Goal: Entertainment & Leisure: Consume media (video, audio)

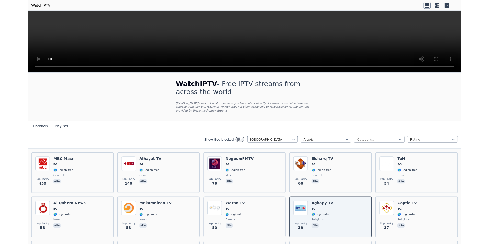
scroll to position [17, 0]
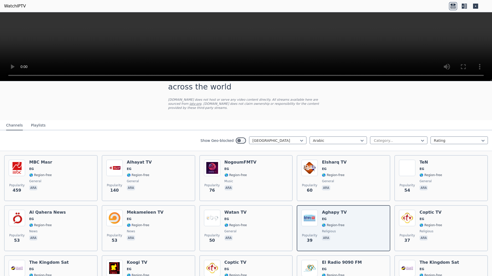
drag, startPoint x: 422, startPoint y: 239, endPoint x: 420, endPoint y: 241, distance: 2.8
drag, startPoint x: 420, startPoint y: 241, endPoint x: 452, endPoint y: 202, distance: 50.2
click at [452, 81] on video at bounding box center [246, 46] width 492 height 69
click at [413, 81] on video at bounding box center [246, 46] width 492 height 69
click at [323, 81] on video at bounding box center [246, 46] width 492 height 69
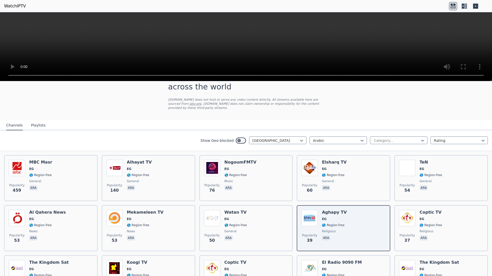
click at [323, 81] on video at bounding box center [246, 46] width 492 height 69
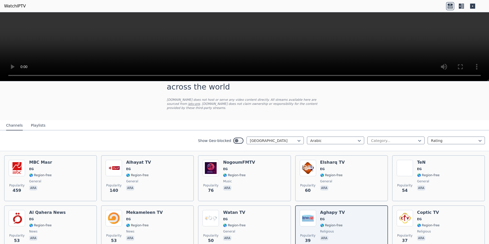
click at [282, 50] on video at bounding box center [244, 46] width 489 height 69
drag, startPoint x: 276, startPoint y: 51, endPoint x: 276, endPoint y: 47, distance: 3.9
click at [276, 51] on video at bounding box center [244, 46] width 489 height 69
click at [360, 24] on video at bounding box center [244, 46] width 489 height 69
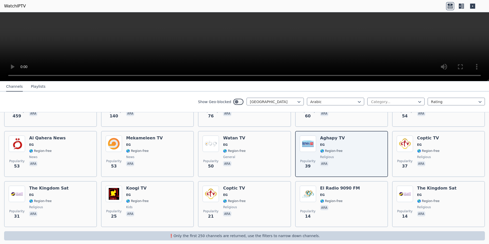
scroll to position [92, 0]
click at [264, 41] on video at bounding box center [244, 46] width 489 height 69
